Goal: Task Accomplishment & Management: Complete application form

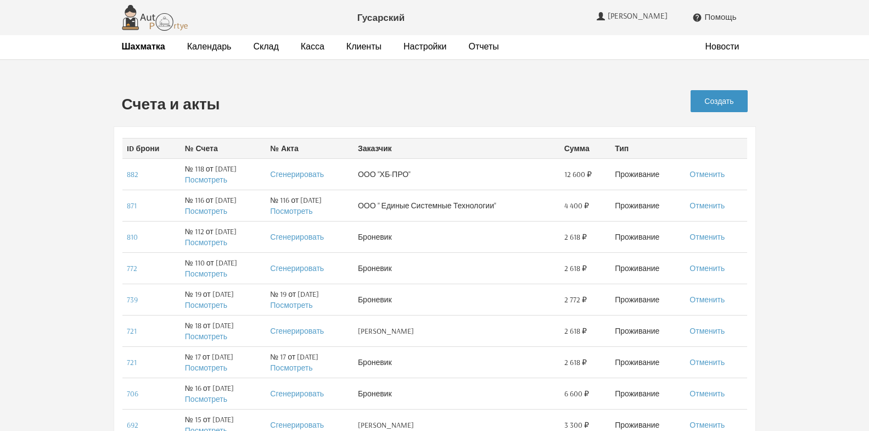
click at [726, 100] on link "Создать" at bounding box center [719, 101] width 57 height 22
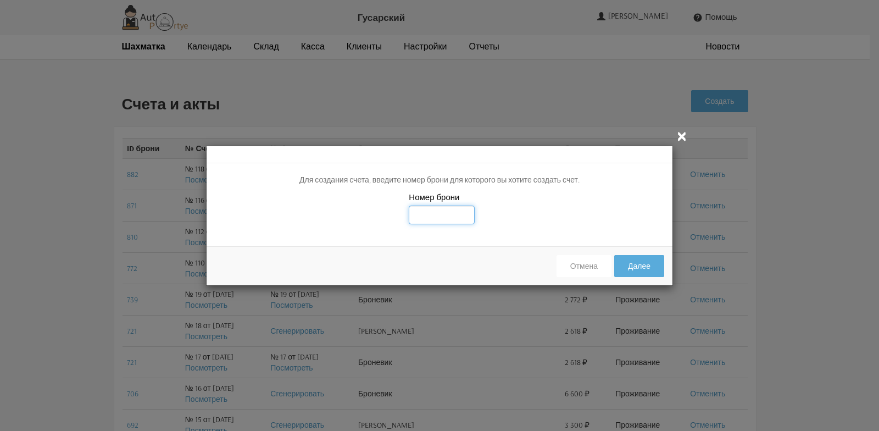
click at [437, 215] on input "text" at bounding box center [442, 214] width 66 height 19
type input "885"
click at [633, 266] on button "Далее" at bounding box center [639, 266] width 50 height 22
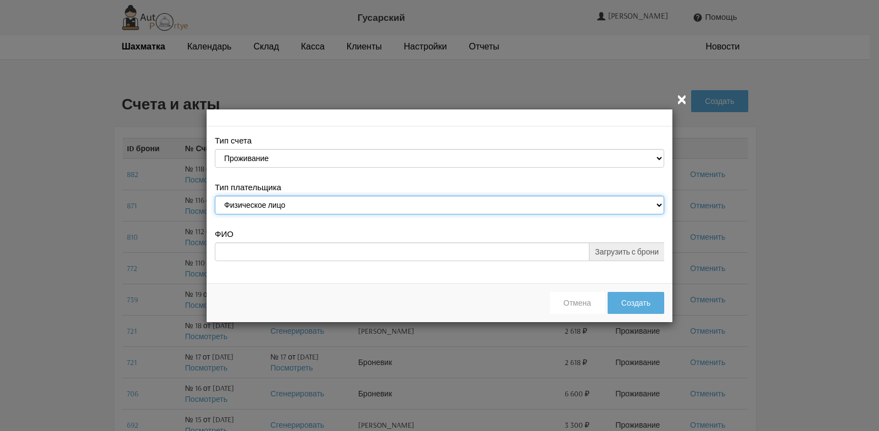
click at [660, 206] on select "Физическое лицо Юридическое лицо" at bounding box center [439, 205] width 449 height 19
select select "legal_entity"
click at [215, 196] on select "Физическое лицо Юридическое лицо" at bounding box center [439, 205] width 449 height 19
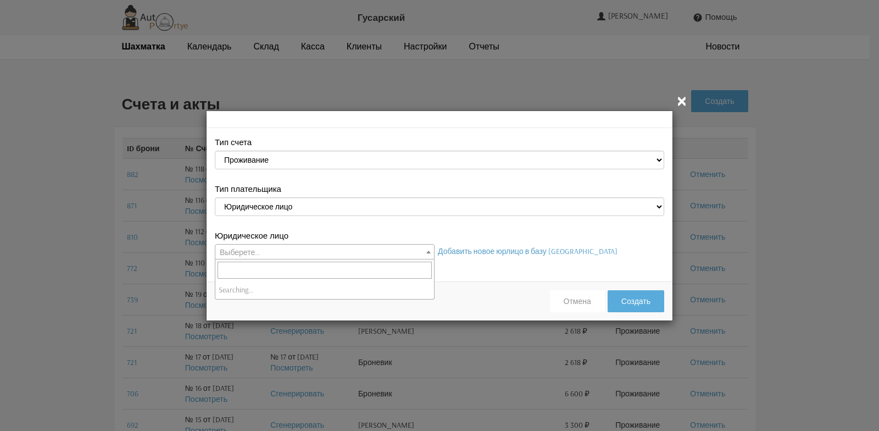
click at [428, 251] on b at bounding box center [428, 251] width 4 height 3
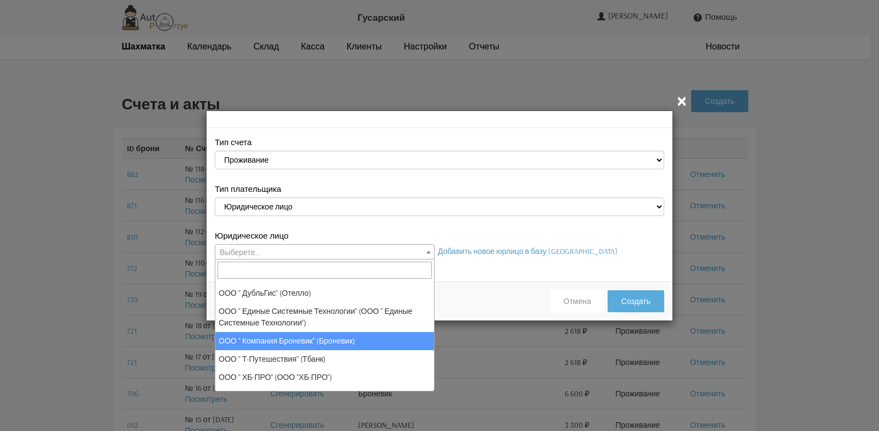
scroll to position [29, 0]
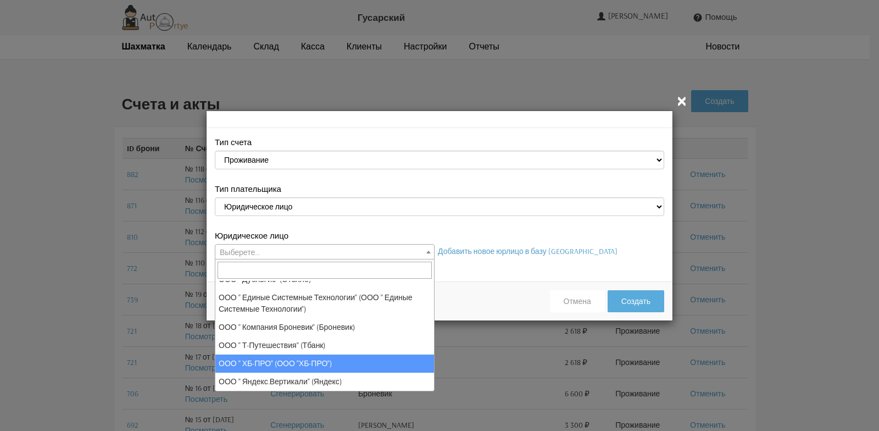
select select "118"
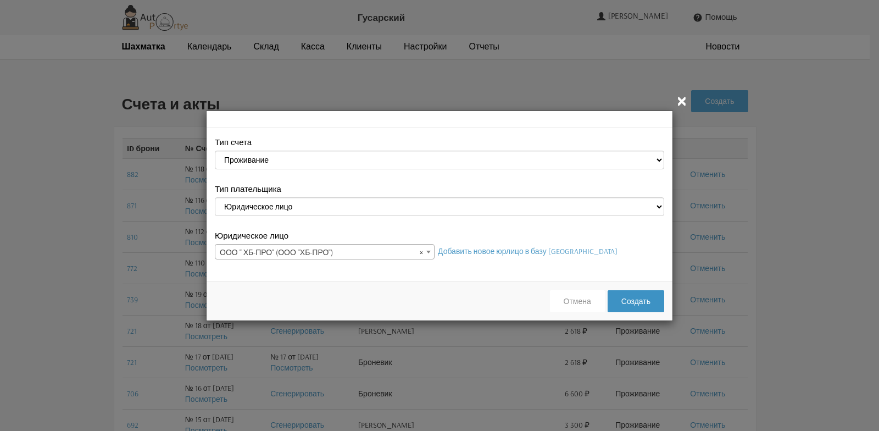
click at [645, 300] on button "Создать" at bounding box center [635, 301] width 57 height 22
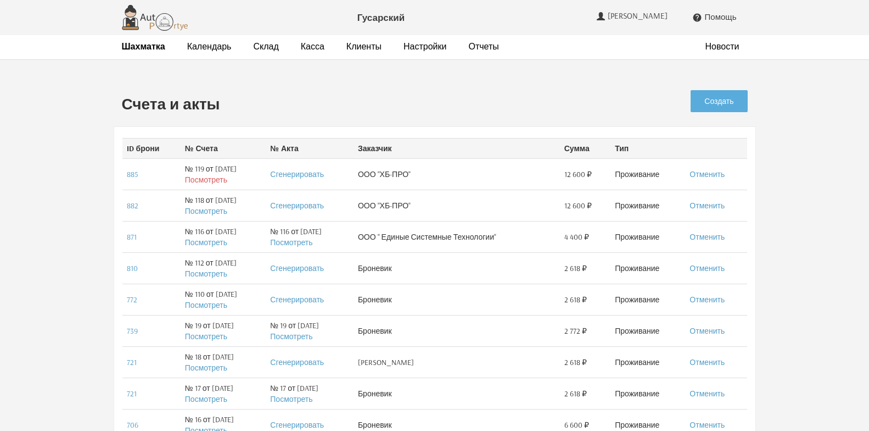
click at [194, 182] on link "Посмотреть" at bounding box center [206, 180] width 42 height 10
click at [147, 49] on strong "Шахматка" at bounding box center [143, 46] width 43 height 11
